Goal: Information Seeking & Learning: Learn about a topic

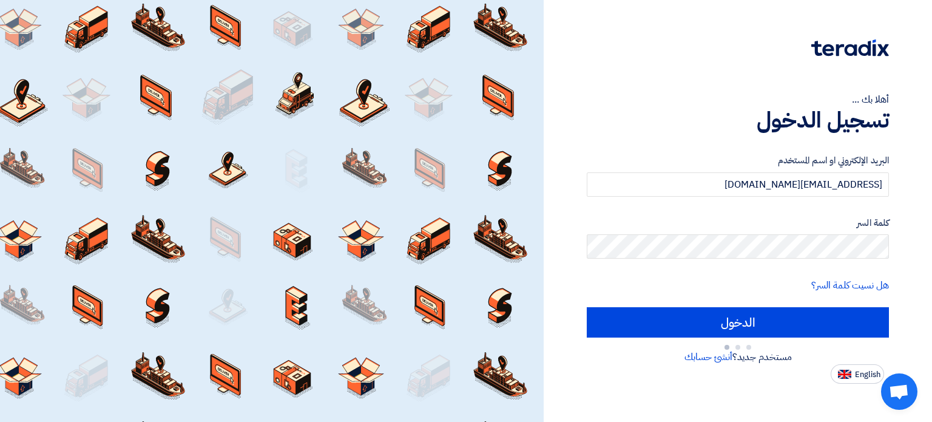
type input "Sign in"
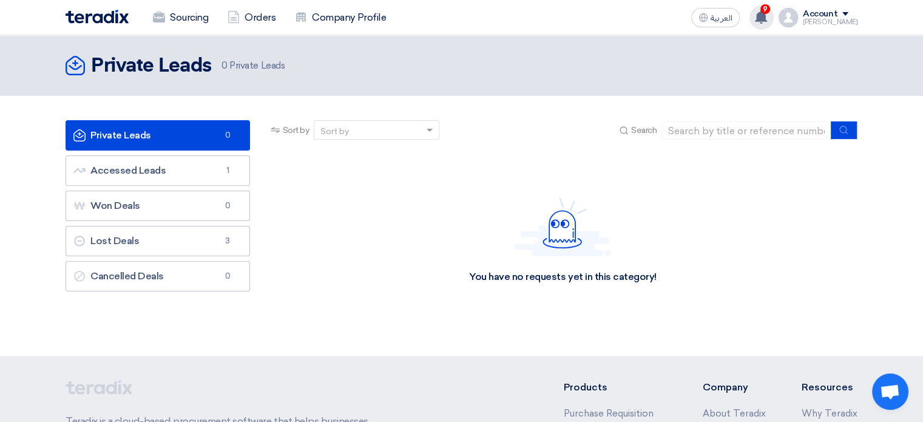
click at [767, 15] on icon at bounding box center [760, 16] width 13 height 13
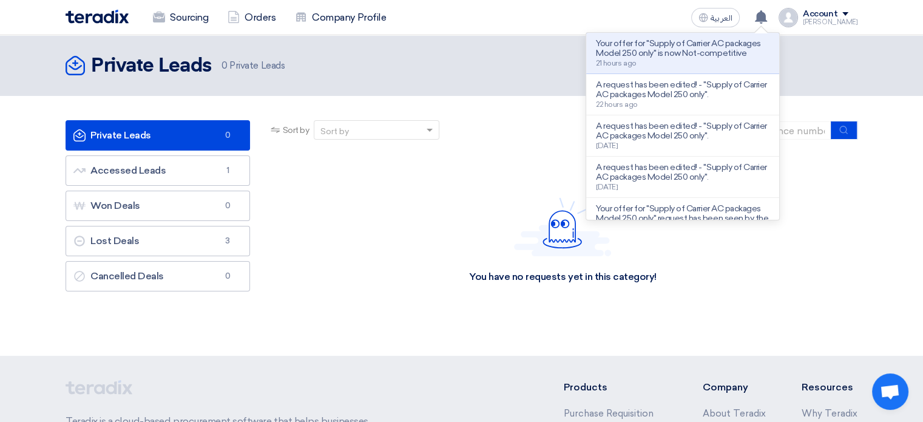
click at [661, 55] on p "Your offer for "Supply of Carrier AC packages Model 250 only" is now Not-compet…" at bounding box center [682, 48] width 173 height 19
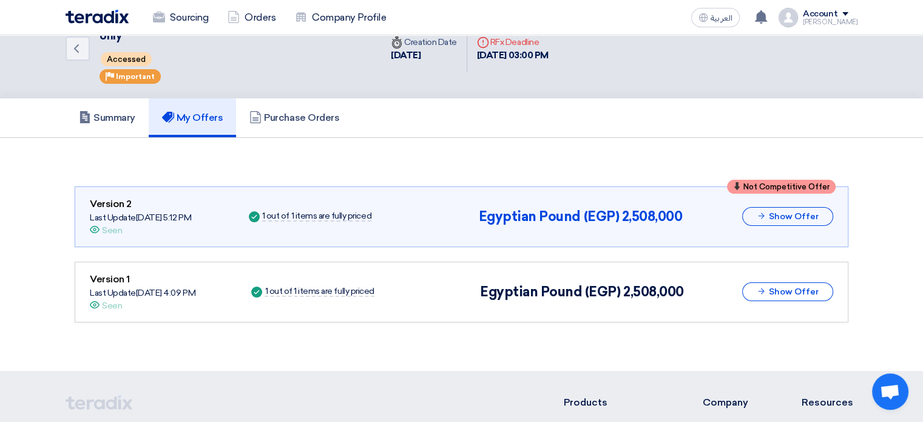
scroll to position [39, 0]
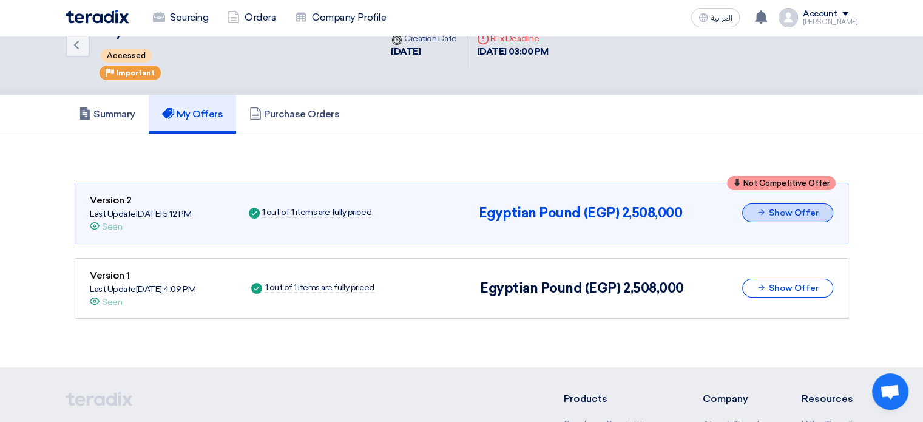
click at [803, 212] on button "Show Offer" at bounding box center [787, 212] width 91 height 19
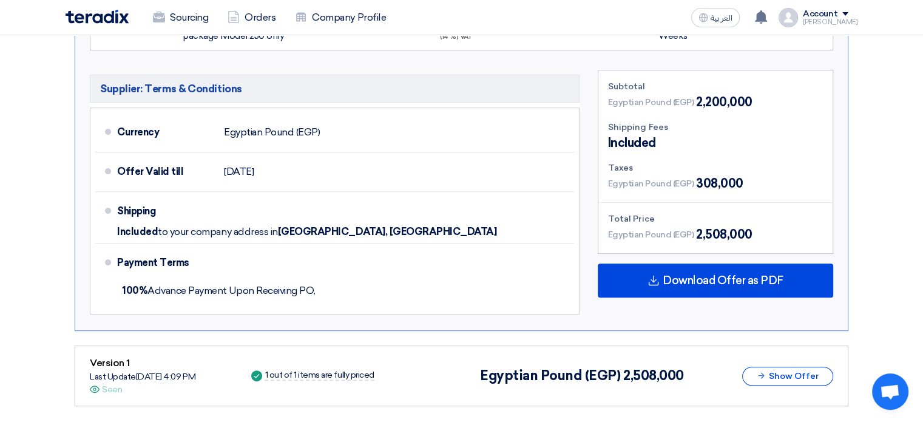
scroll to position [398, 0]
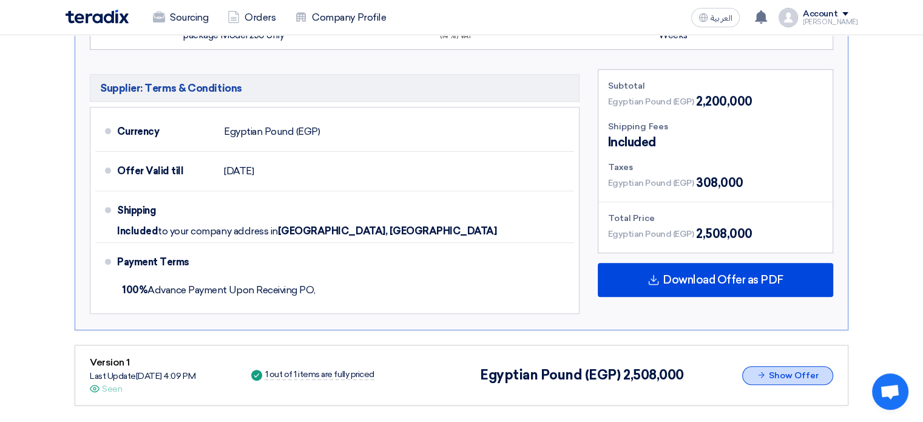
click at [820, 373] on button "Show Offer" at bounding box center [787, 375] width 91 height 19
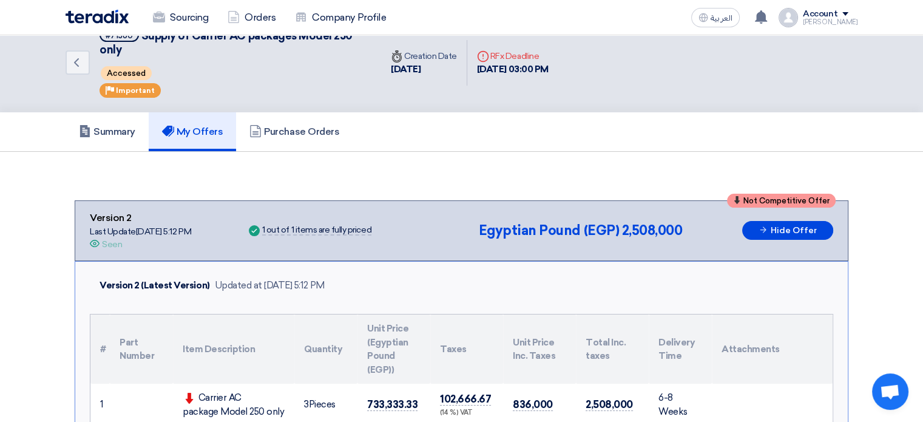
scroll to position [0, 0]
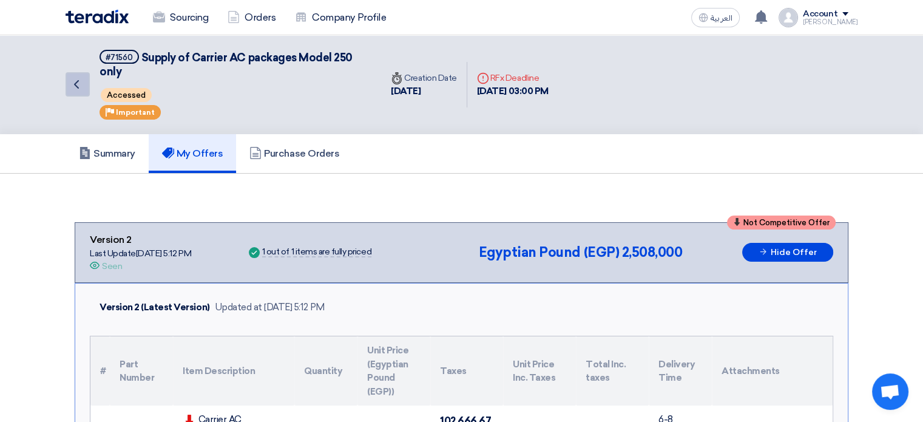
click at [78, 89] on icon "Back" at bounding box center [76, 84] width 15 height 15
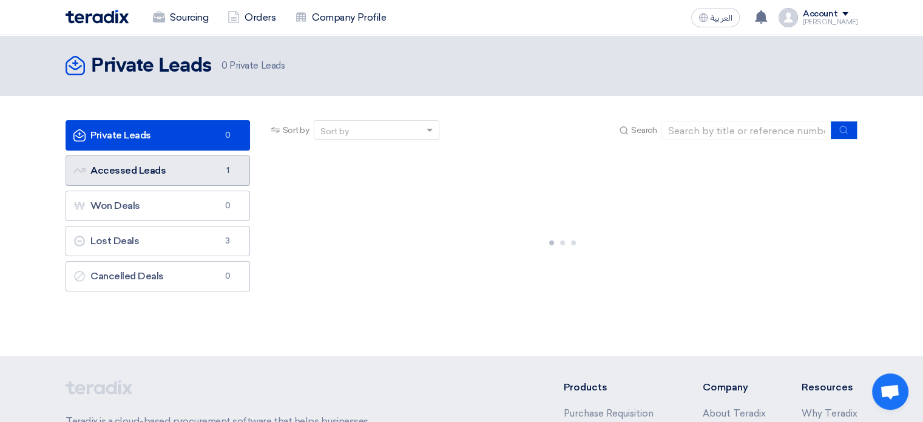
click at [218, 178] on link "Accessed Leads Accessed Leads 1" at bounding box center [158, 170] width 184 height 30
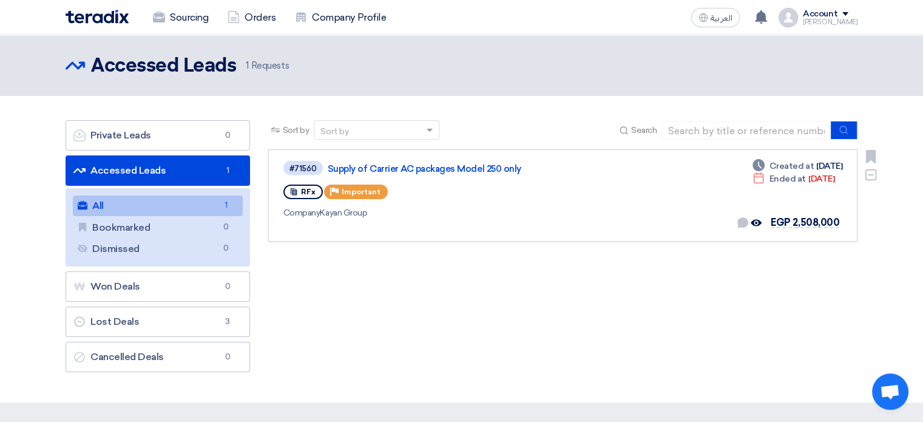
drag, startPoint x: 753, startPoint y: 181, endPoint x: 790, endPoint y: 186, distance: 37.3
click at [799, 184] on div "Deadline Ended at [DATE]" at bounding box center [793, 178] width 82 height 13
drag, startPoint x: 618, startPoint y: 241, endPoint x: 487, endPoint y: 329, distance: 157.3
click at [617, 242] on div "Sort by Sort by Search Category Owner Type" at bounding box center [562, 249] width 607 height 258
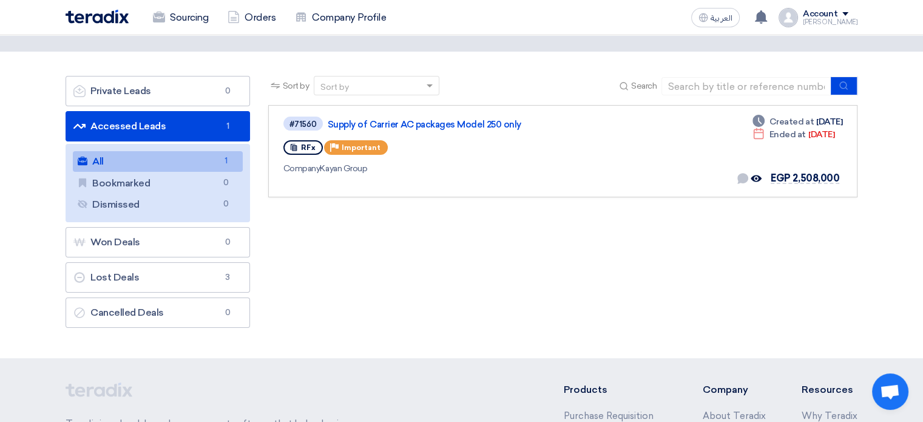
scroll to position [61, 0]
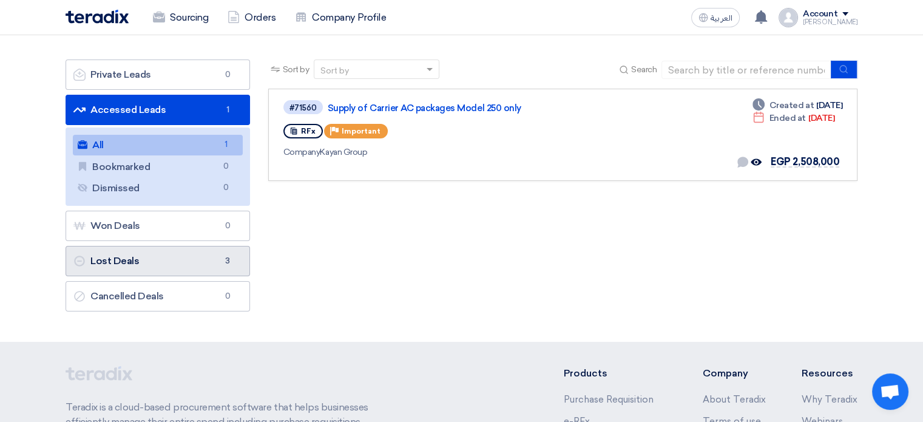
click at [196, 260] on link "Lost Deals Lost Deals 3" at bounding box center [158, 261] width 184 height 30
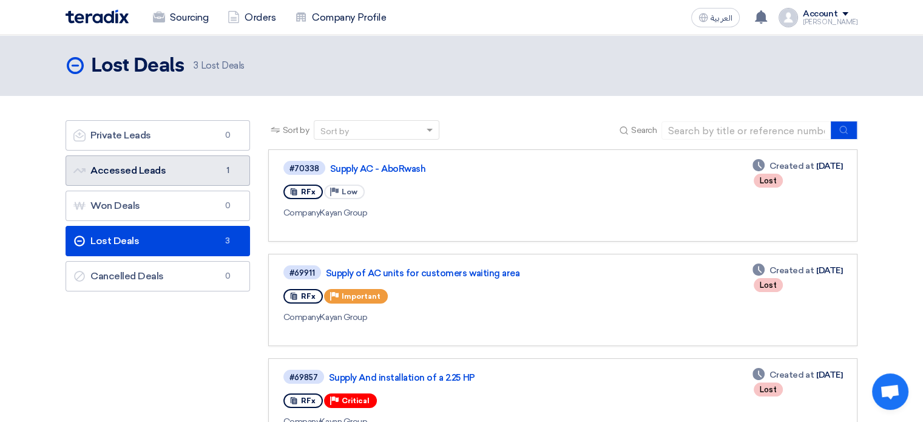
click at [153, 174] on link "Accessed Leads Accessed Leads 1" at bounding box center [158, 170] width 184 height 30
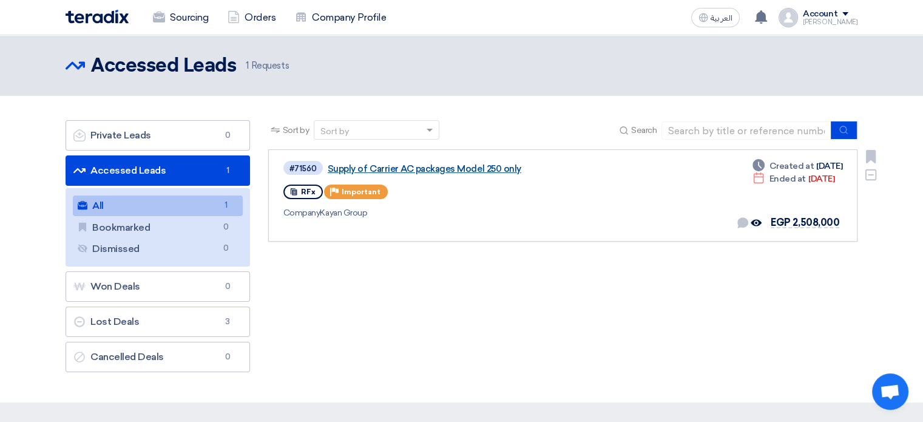
click at [352, 166] on link "Supply of Carrier AC packages Model 250 only" at bounding box center [479, 168] width 303 height 11
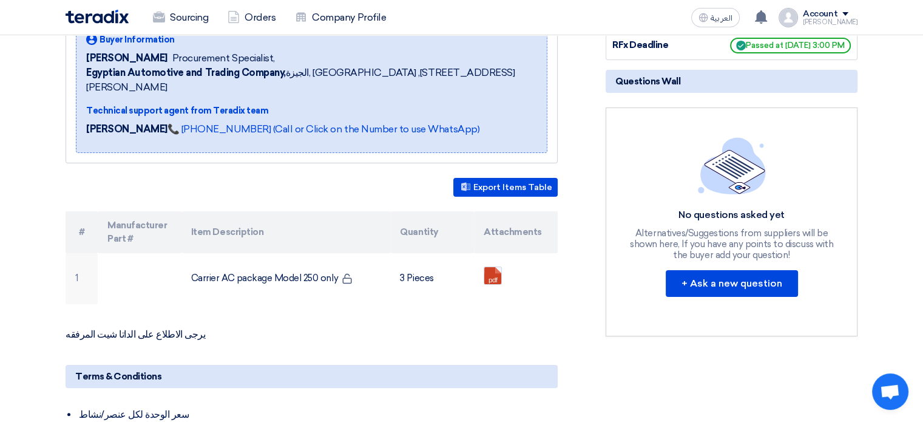
scroll to position [303, 0]
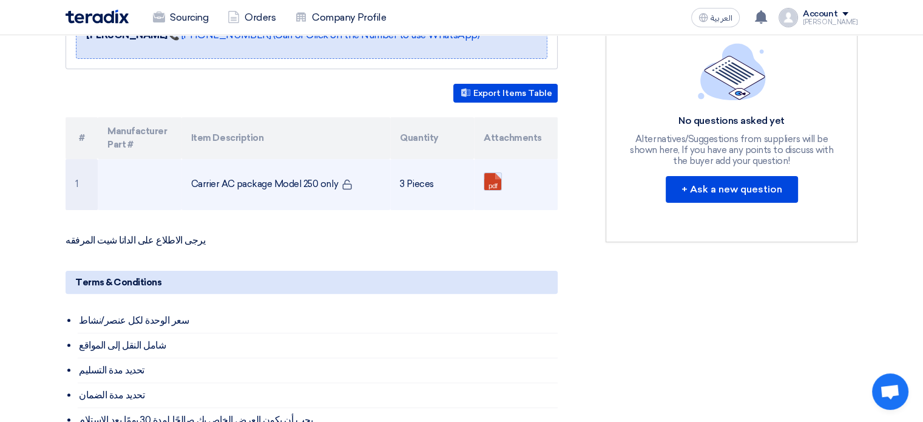
click at [497, 173] on link at bounding box center [532, 209] width 97 height 73
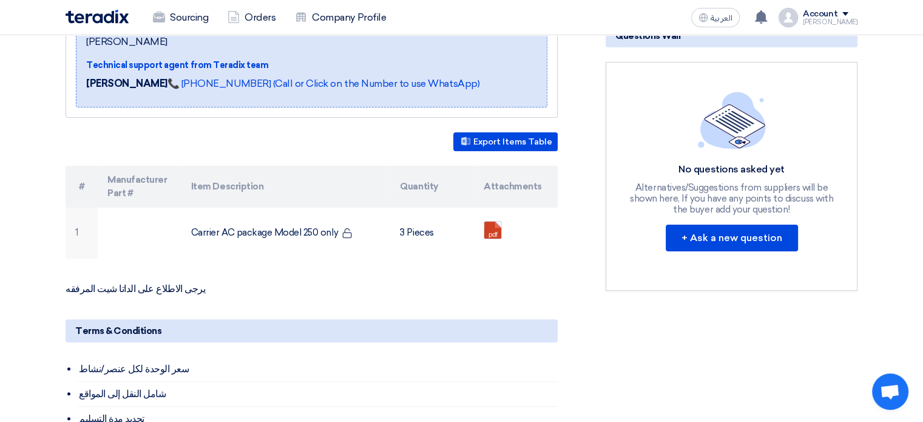
scroll to position [243, 0]
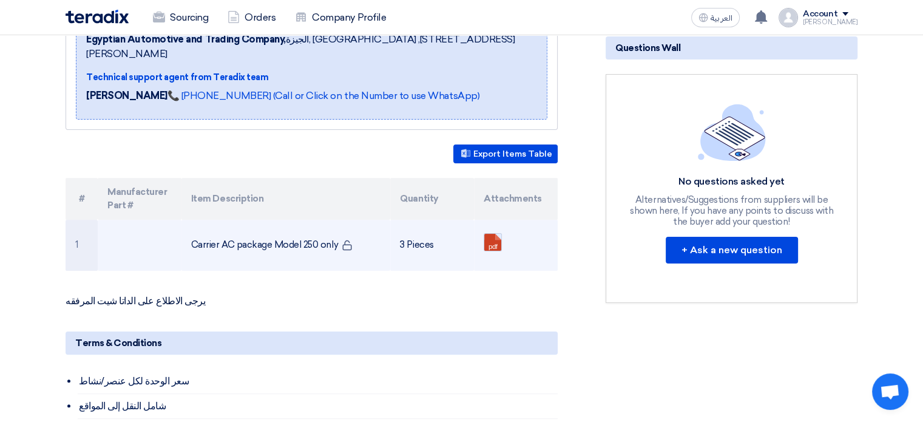
click at [494, 234] on link at bounding box center [532, 270] width 97 height 73
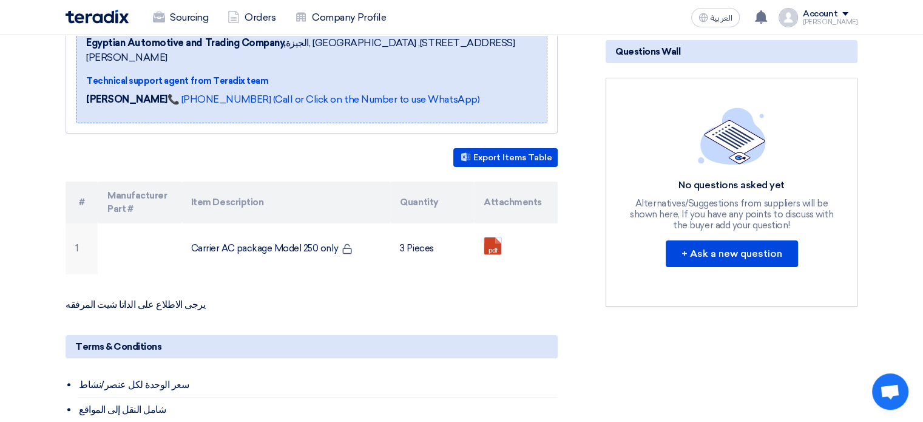
scroll to position [0, 0]
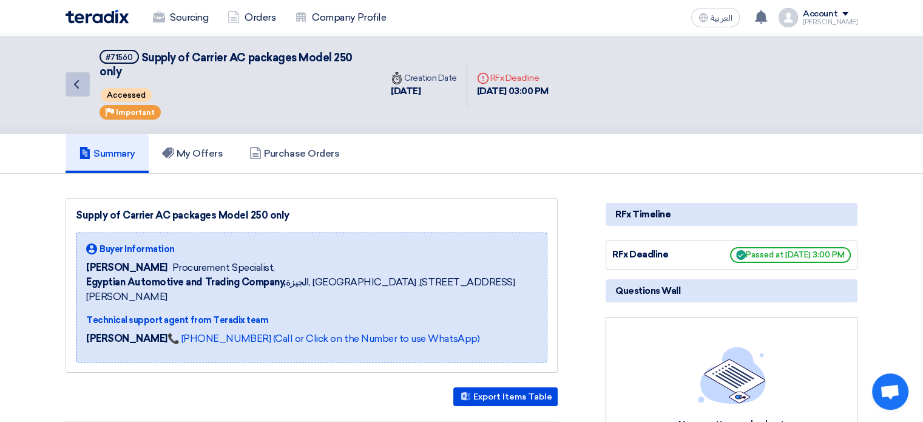
click at [80, 77] on icon "Back" at bounding box center [76, 84] width 15 height 15
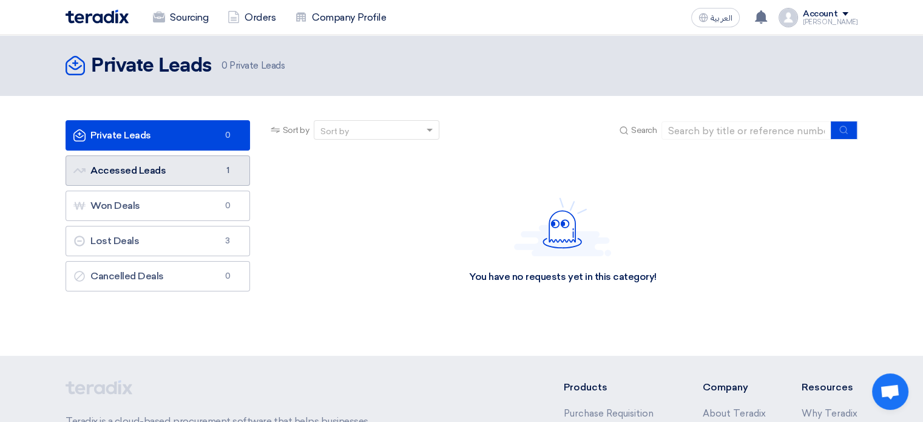
click at [240, 163] on link "Accessed Leads Accessed Leads 1" at bounding box center [158, 170] width 184 height 30
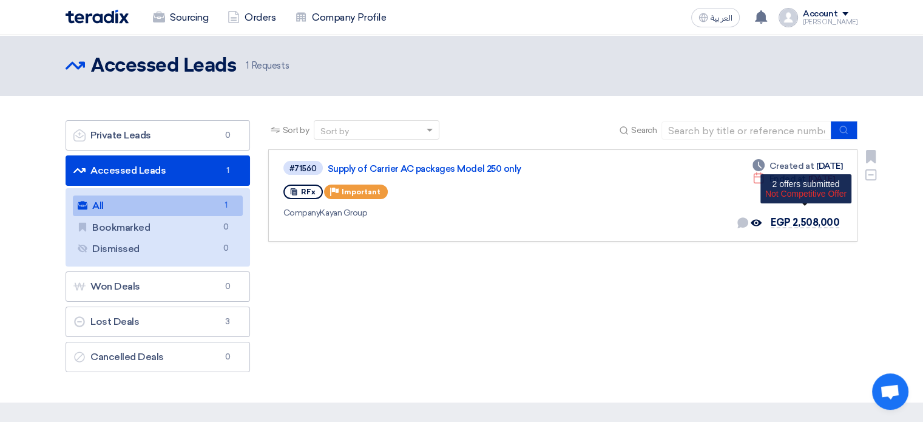
click at [795, 221] on span "EGP 2,508,000" at bounding box center [804, 223] width 69 height 12
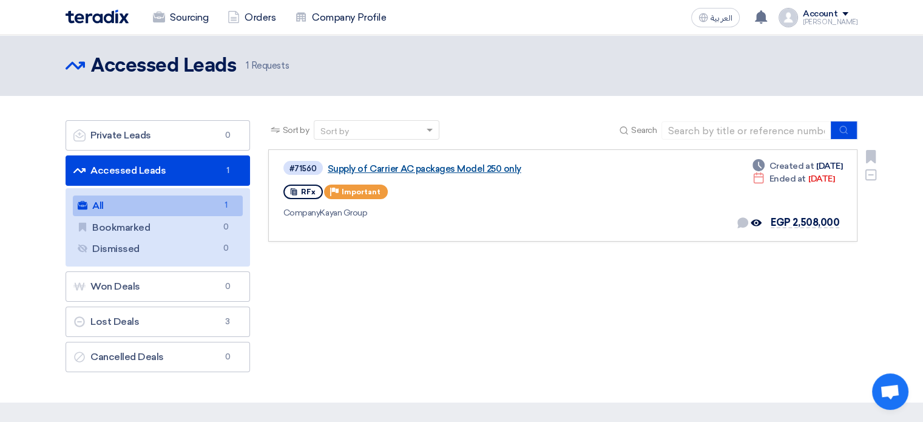
click at [405, 170] on link "Supply of Carrier AC packages Model 250 only" at bounding box center [479, 168] width 303 height 11
